Goal: Information Seeking & Learning: Learn about a topic

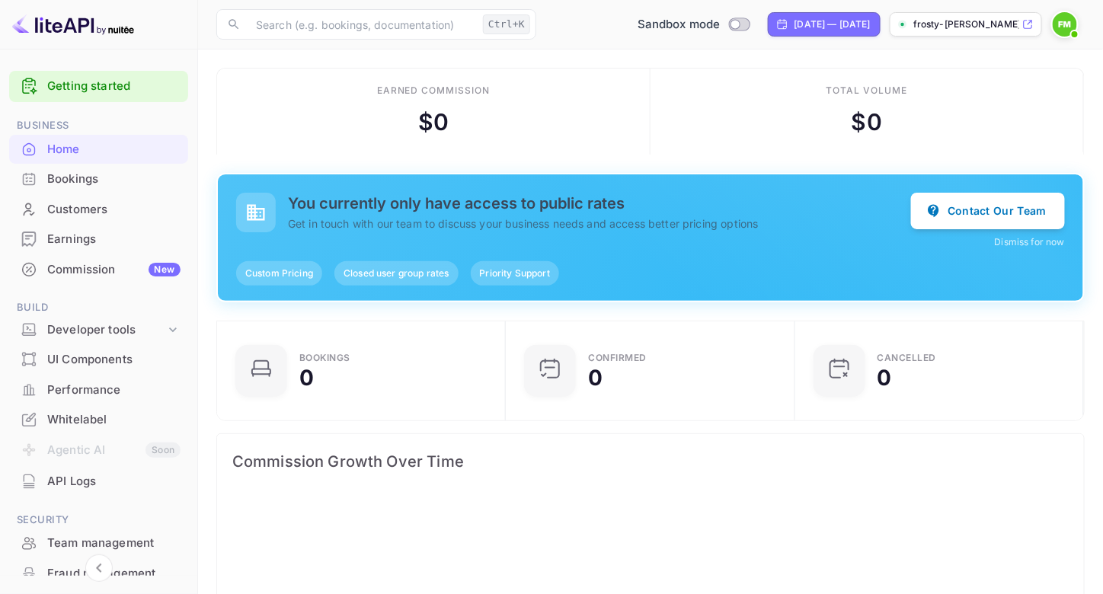
scroll to position [1, 0]
click at [1057, 36] on span at bounding box center [1065, 24] width 27 height 27
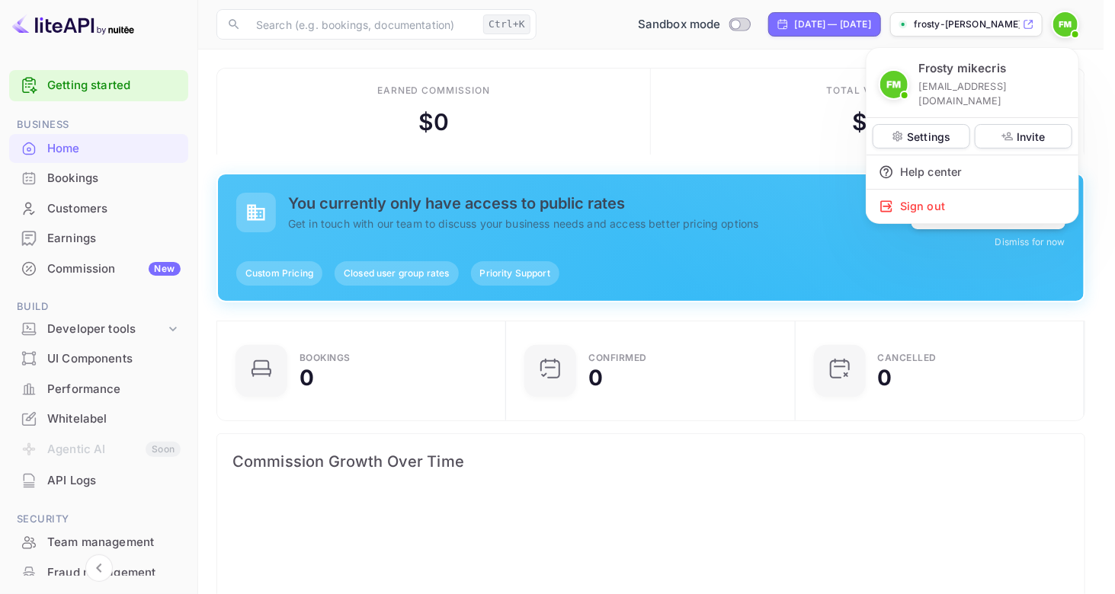
click at [1058, 35] on div at bounding box center [557, 297] width 1115 height 594
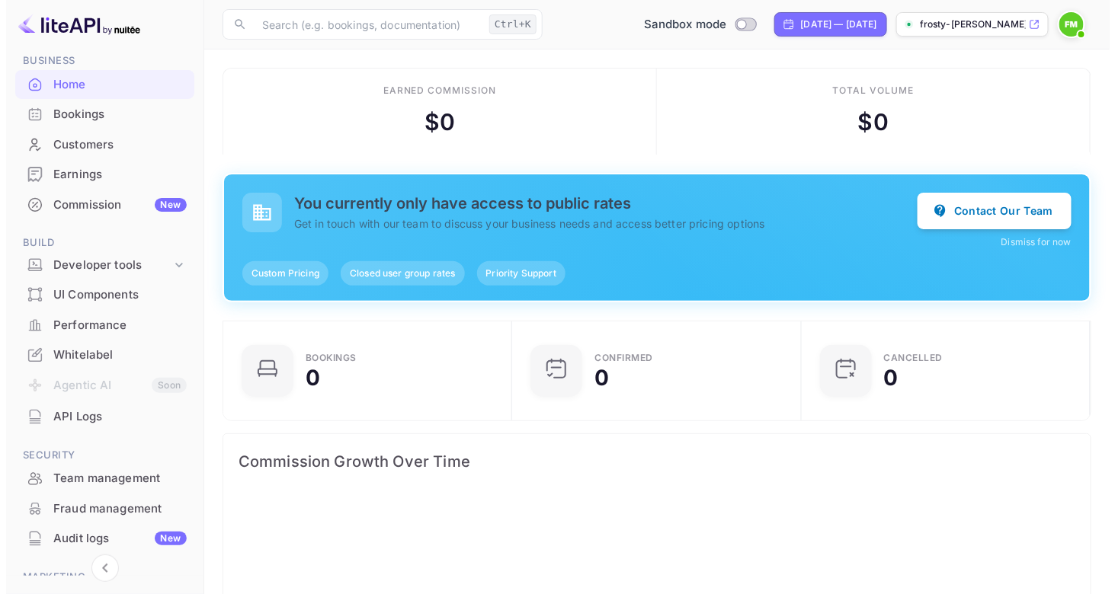
scroll to position [0, 0]
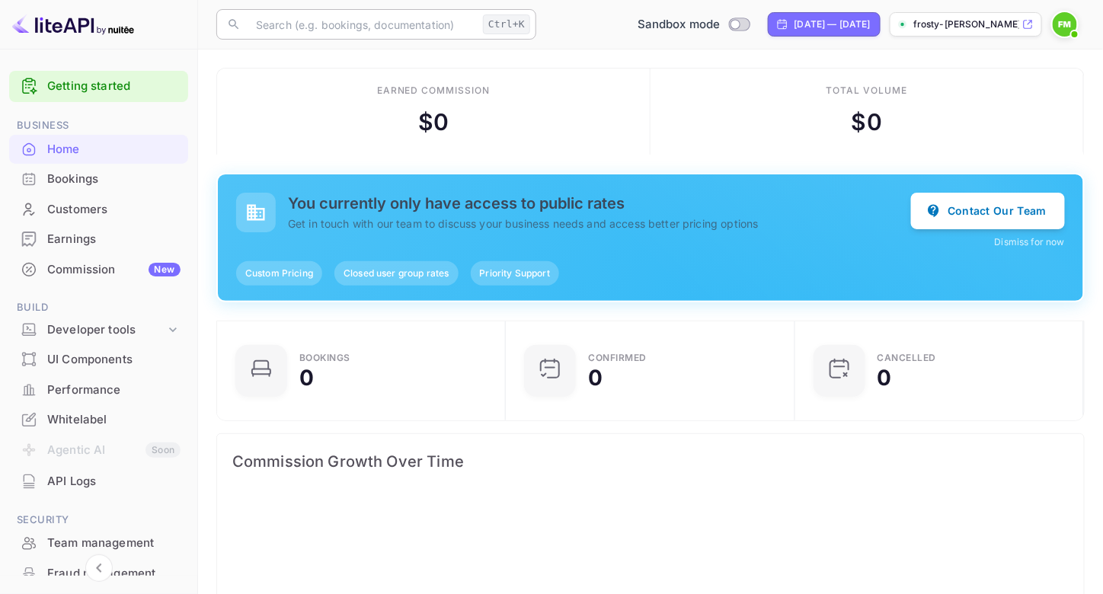
click at [444, 19] on input "text" at bounding box center [362, 24] width 230 height 30
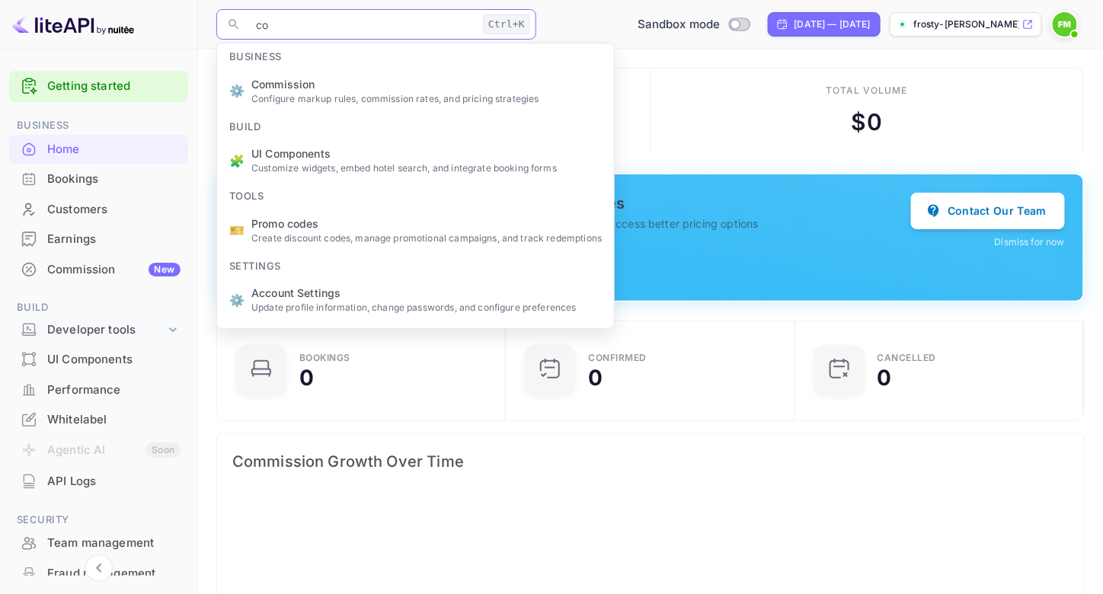
type input "co"
click at [171, 330] on icon at bounding box center [173, 330] width 8 height 5
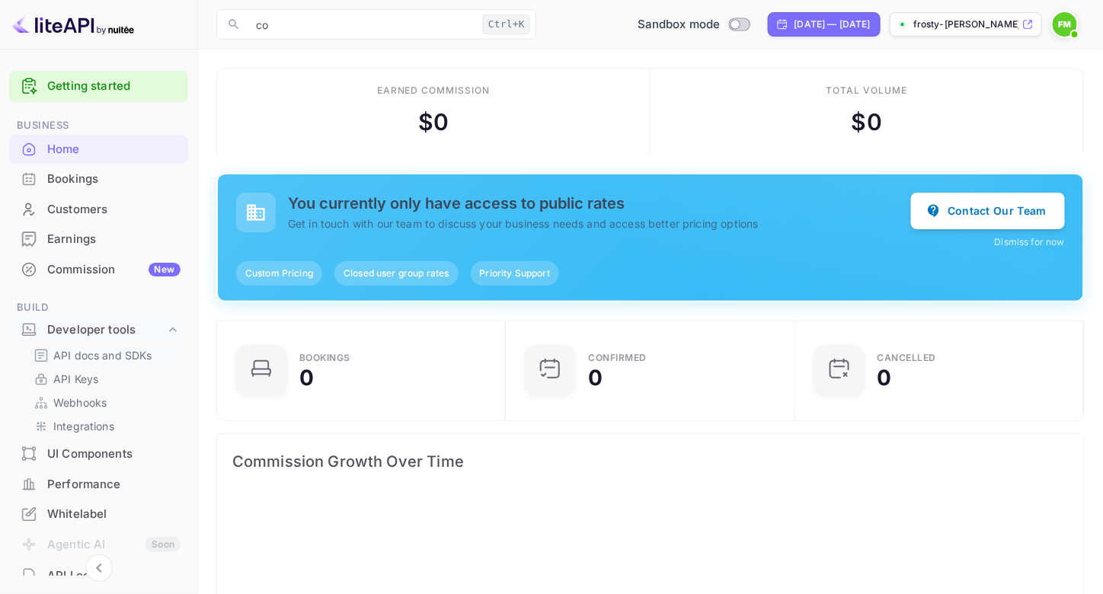
click at [154, 358] on link "API docs and SDKs" at bounding box center [105, 355] width 142 height 16
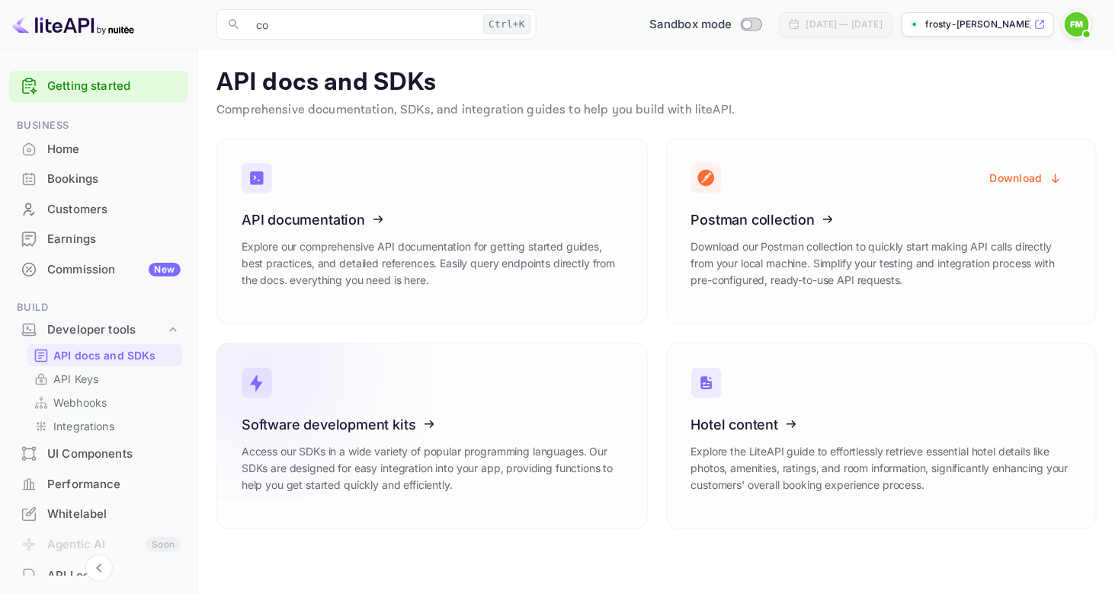
click at [397, 427] on icon at bounding box center [335, 422] width 237 height 157
